Goal: Information Seeking & Learning: Learn about a topic

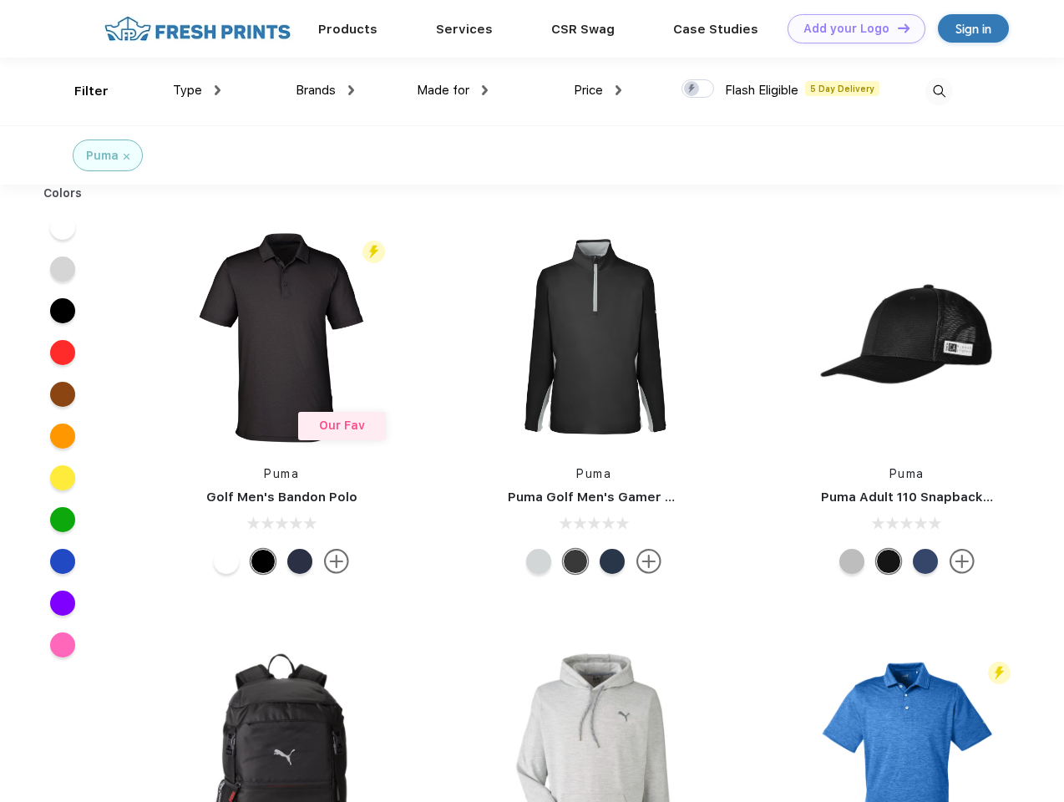
click at [850, 28] on link "Add your Logo Design Tool" at bounding box center [857, 28] width 138 height 29
click at [0, 0] on div "Design Tool" at bounding box center [0, 0] width 0 height 0
click at [896, 28] on link "Add your Logo Design Tool" at bounding box center [857, 28] width 138 height 29
click at [80, 91] on div "Filter" at bounding box center [91, 91] width 34 height 19
click at [197, 90] on span "Type" at bounding box center [187, 90] width 29 height 15
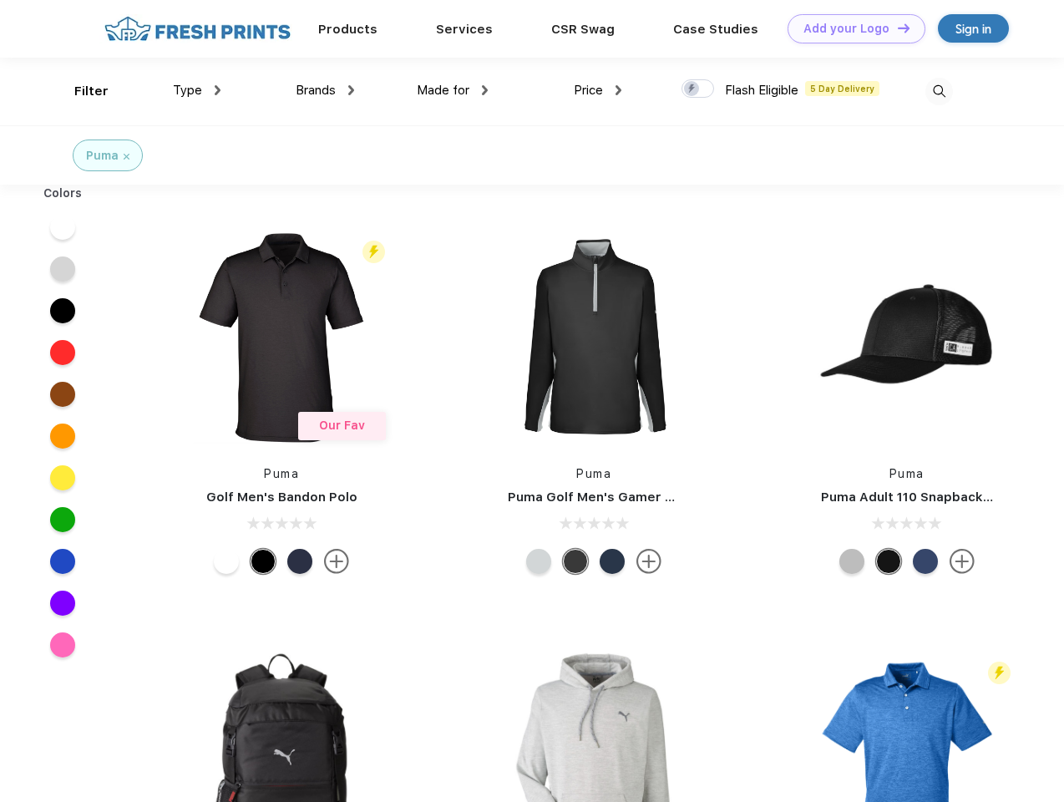
click at [325, 90] on span "Brands" at bounding box center [316, 90] width 40 height 15
click at [453, 90] on span "Made for" at bounding box center [443, 90] width 53 height 15
click at [598, 90] on span "Price" at bounding box center [588, 90] width 29 height 15
click at [698, 89] on div at bounding box center [698, 88] width 33 height 18
click at [692, 89] on input "checkbox" at bounding box center [687, 84] width 11 height 11
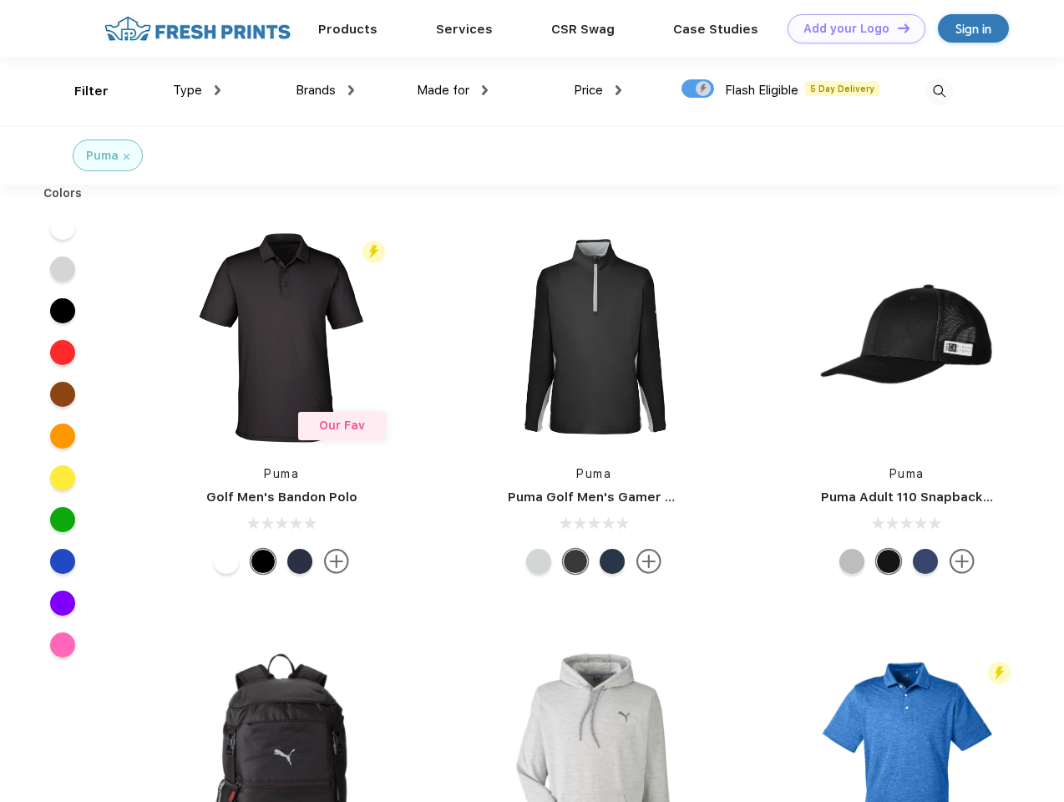
click at [939, 91] on img at bounding box center [939, 92] width 28 height 28
